Goal: Transaction & Acquisition: Book appointment/travel/reservation

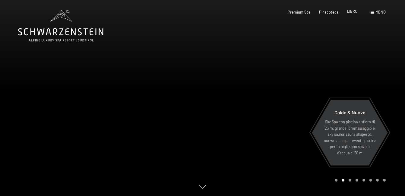
click at [351, 12] on span "LIBRO" at bounding box center [352, 11] width 10 height 5
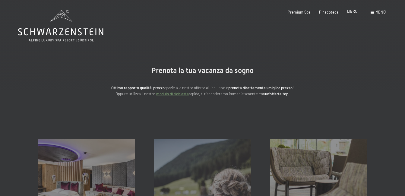
click at [354, 11] on span "LIBRO" at bounding box center [352, 11] width 10 height 5
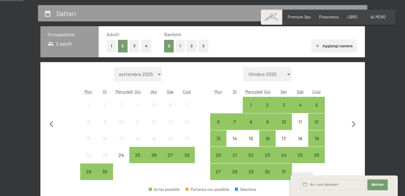
scroll to position [121, 0]
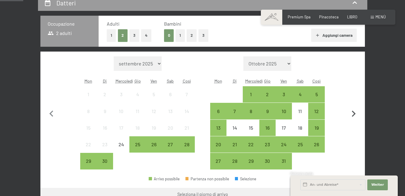
click at [357, 114] on icon "button" at bounding box center [354, 114] width 13 height 13
select select "[DATE]"
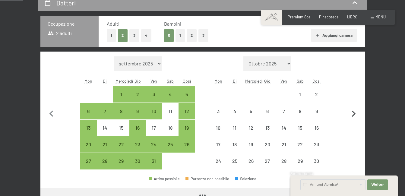
select select "[DATE]"
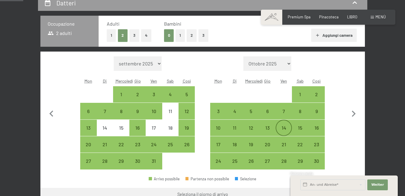
click at [282, 129] on div "14" at bounding box center [284, 133] width 15 height 15
select select "[DATE]"
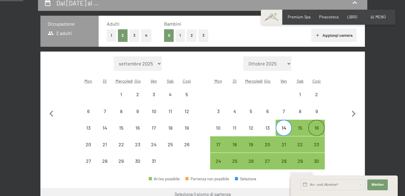
click at [321, 129] on div "16" at bounding box center [316, 133] width 15 height 15
select select "[DATE]"
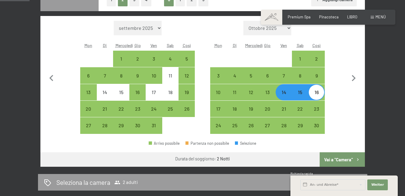
scroll to position [211, 0]
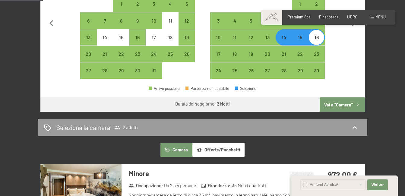
click at [338, 106] on font "Vai a "Camera"" at bounding box center [339, 104] width 29 height 5
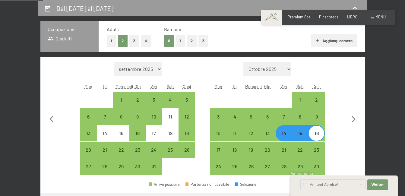
select select "[DATE]"
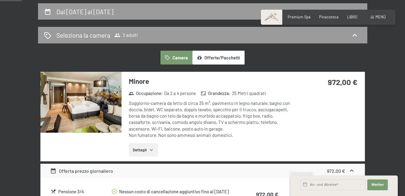
scroll to position [122, 0]
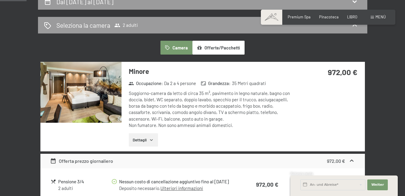
click at [151, 144] on button "Dettagli" at bounding box center [143, 139] width 29 height 13
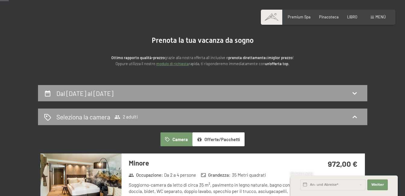
scroll to position [60, 0]
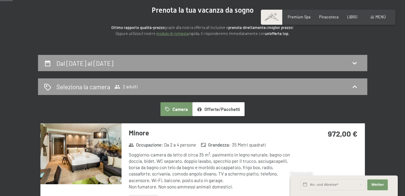
click at [210, 106] on button "Offerte/Pacchetti" at bounding box center [219, 109] width 52 height 14
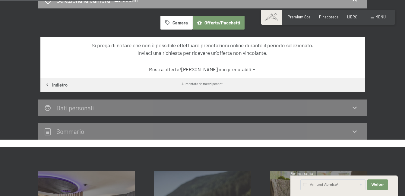
scroll to position [151, 0]
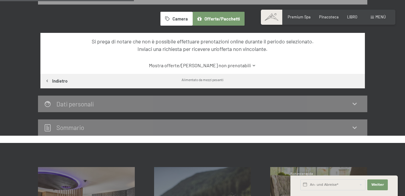
click at [181, 22] on button "Camera" at bounding box center [177, 19] width 32 height 14
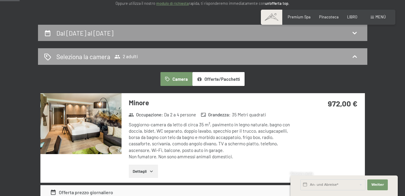
scroll to position [0, 0]
